Goal: Check status: Check status

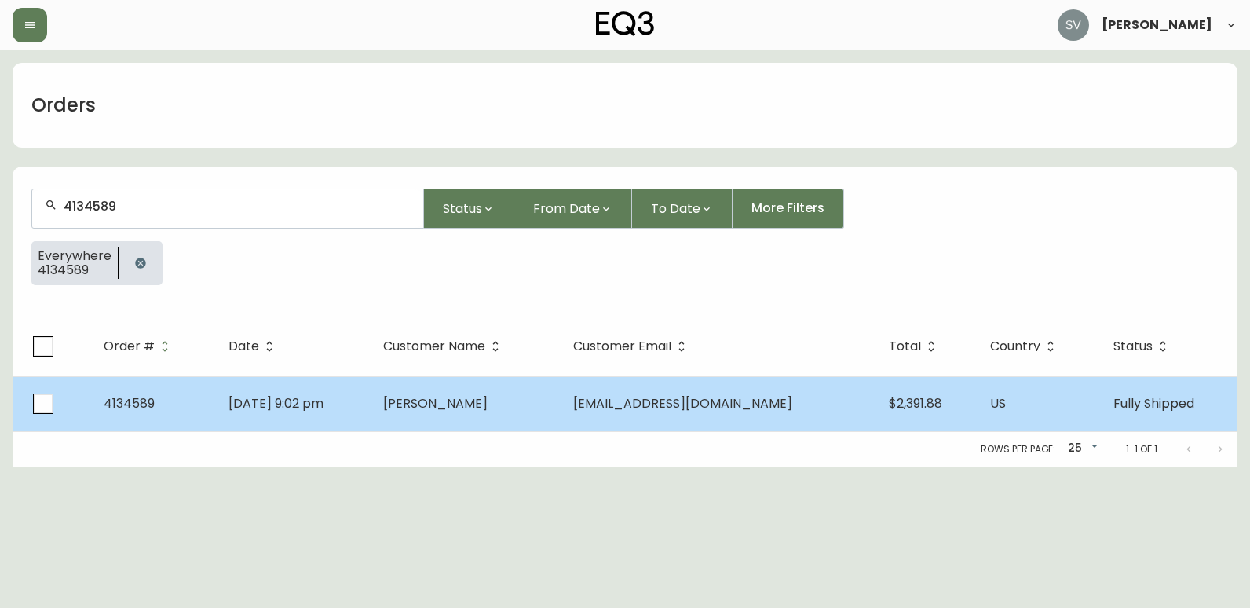
type input "4134589"
click at [370, 377] on td "[DATE] 9:02 pm" at bounding box center [293, 403] width 155 height 55
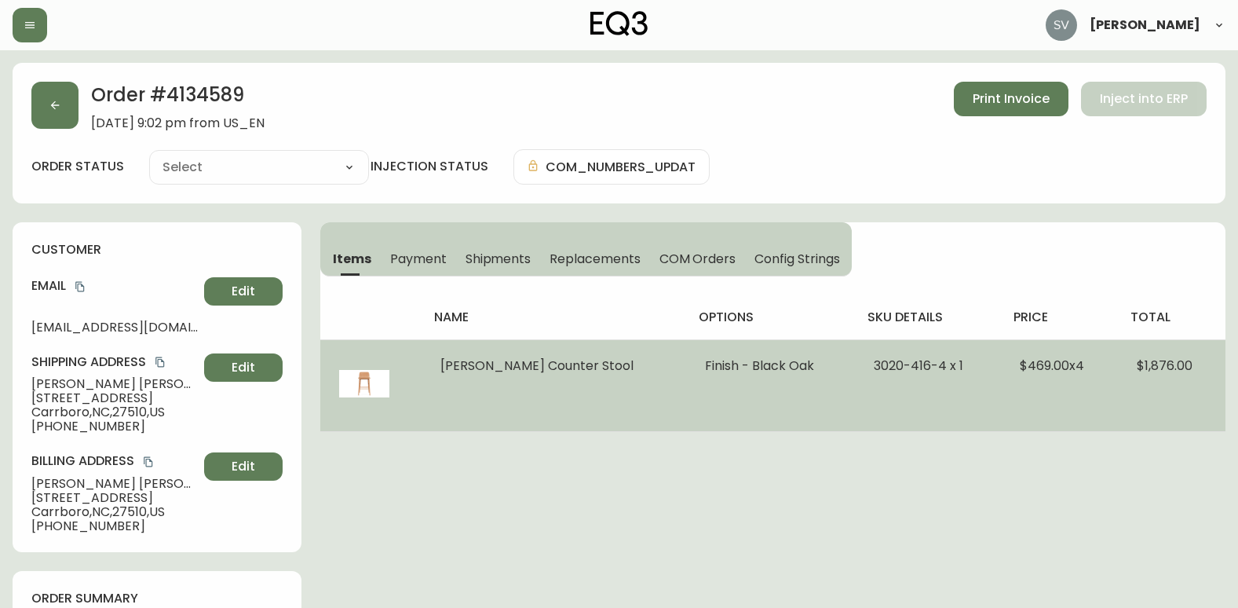
type input "Fully Shipped"
select select "FULLY_SHIPPED"
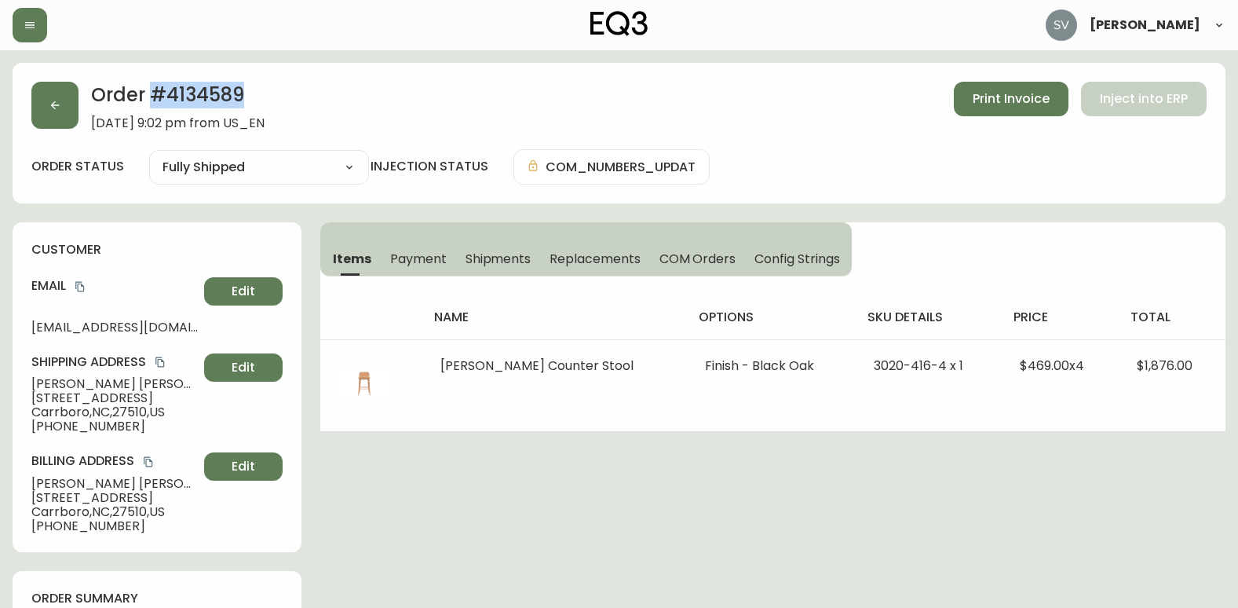
drag, startPoint x: 268, startPoint y: 88, endPoint x: 155, endPoint y: 102, distance: 113.9
click at [155, 102] on h2 "Order # 4134589" at bounding box center [177, 99] width 173 height 35
copy h2 "# 4134589"
